Goal: Use online tool/utility: Utilize a website feature to perform a specific function

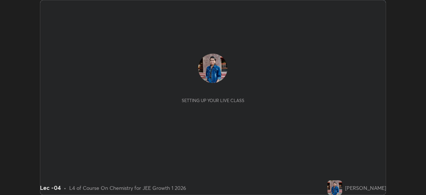
scroll to position [195, 426]
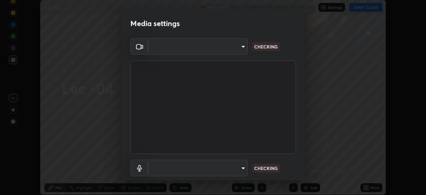
click at [368, 8] on div "Media settings ​ CHECKING ​ CHECKING 1 / 5 Next" at bounding box center [213, 97] width 426 height 195
type input "df463704efc8c3d6d82446285d3d8ad2bc58552bb9147a11c789301828a3090f"
type input "ece8f8853de555797037c7b4c2fce5a63926e0fd70ab2893a4a5e1b323af3a7d"
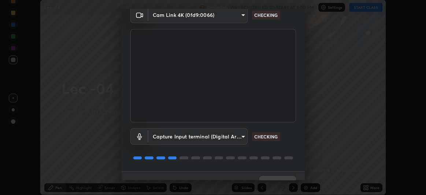
scroll to position [45, 0]
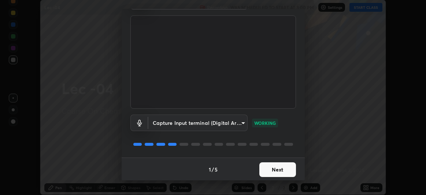
click at [271, 170] on button "Next" at bounding box center [278, 169] width 37 height 15
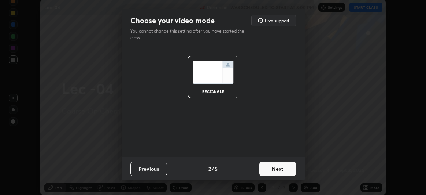
scroll to position [0, 0]
click at [272, 170] on button "Next" at bounding box center [278, 168] width 37 height 15
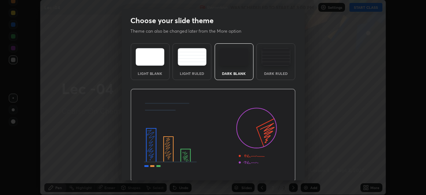
scroll to position [25, 0]
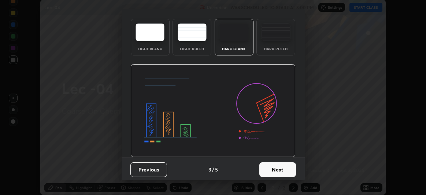
click at [268, 167] on button "Next" at bounding box center [278, 169] width 37 height 15
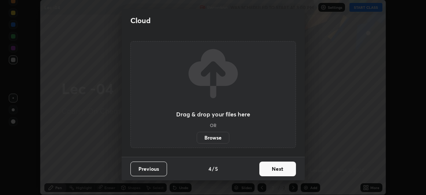
scroll to position [0, 0]
click at [270, 169] on button "Next" at bounding box center [278, 168] width 37 height 15
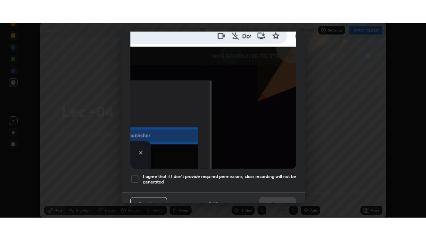
scroll to position [188, 0]
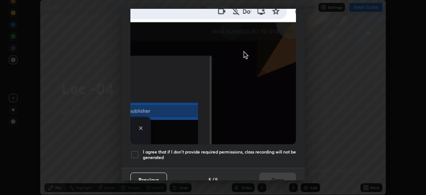
click at [135, 150] on div at bounding box center [135, 154] width 9 height 9
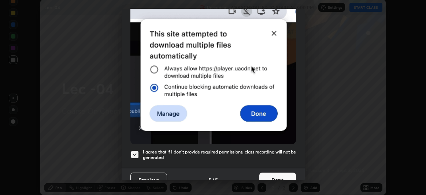
click at [267, 177] on button "Done" at bounding box center [278, 179] width 37 height 15
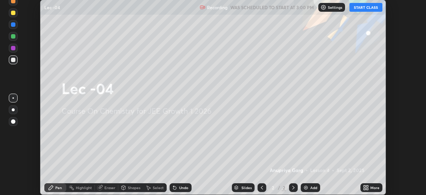
click at [372, 7] on button "START CLASS" at bounding box center [366, 7] width 33 height 9
click at [371, 187] on div "More" at bounding box center [375, 187] width 9 height 4
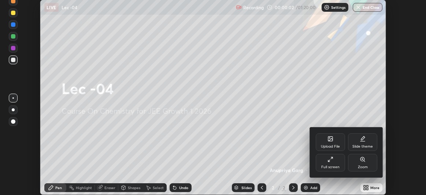
click at [335, 165] on div "Full screen" at bounding box center [330, 167] width 18 height 4
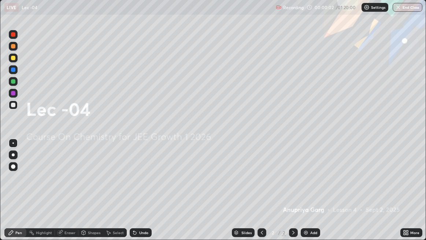
scroll to position [240, 426]
